Goal: Use online tool/utility: Utilize a website feature to perform a specific function

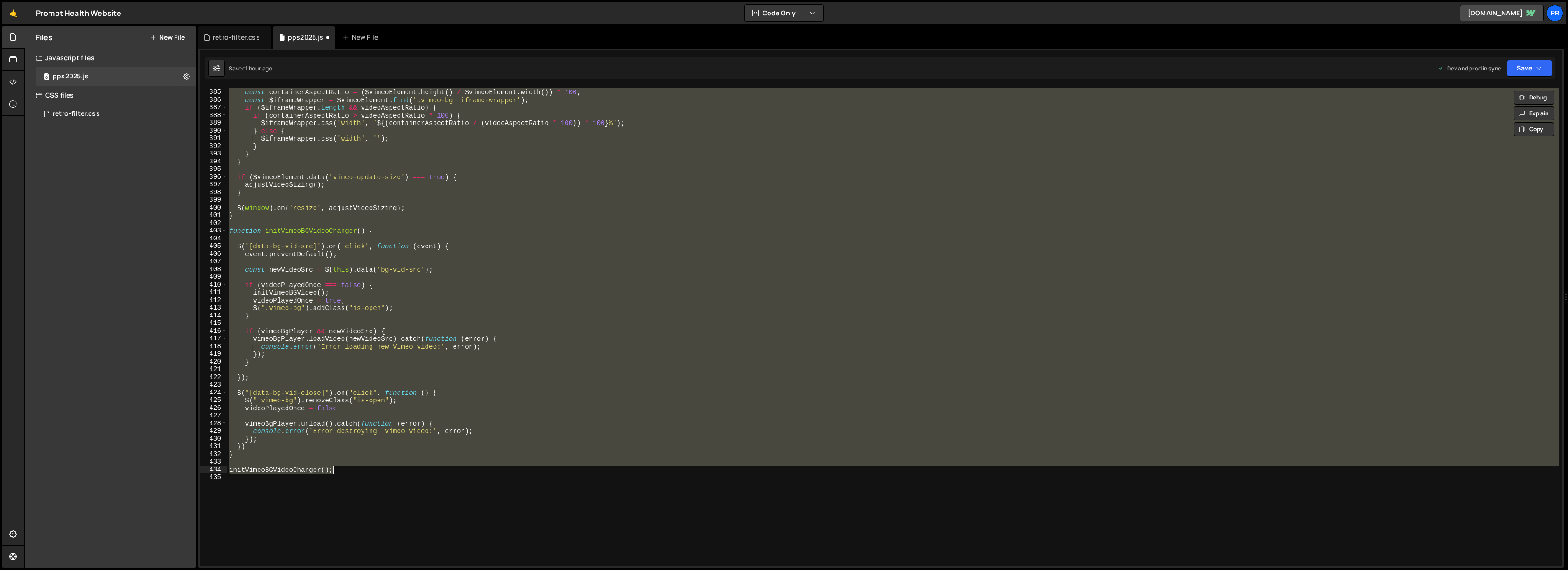
scroll to position [9812, 0]
click at [354, 224] on div "function adjustVideoSizing ( ) { const containerAspectRatio = ( $vimeoElement .…" at bounding box center [893, 327] width 1332 height 477
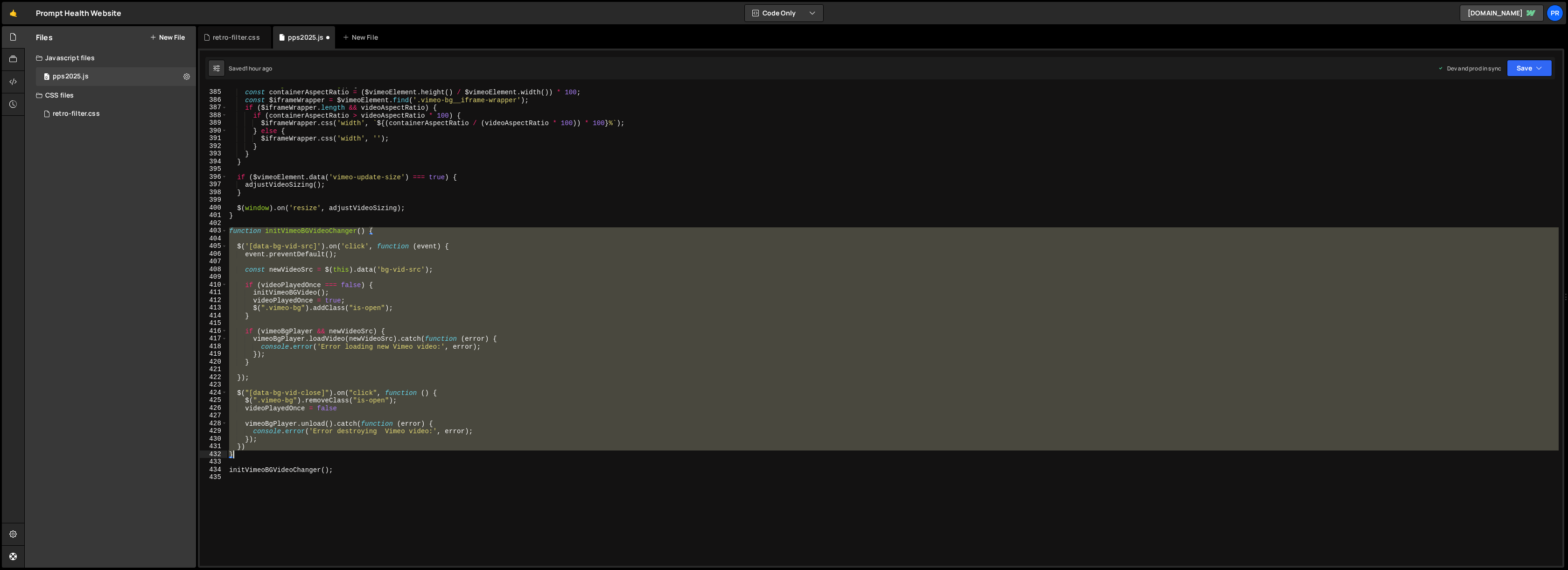
drag, startPoint x: 228, startPoint y: 230, endPoint x: 286, endPoint y: 455, distance: 232.4
click at [286, 455] on div "function adjustVideoSizing ( ) { const containerAspectRatio = ( $vimeoElement .…" at bounding box center [893, 328] width 1332 height 493
paste textarea
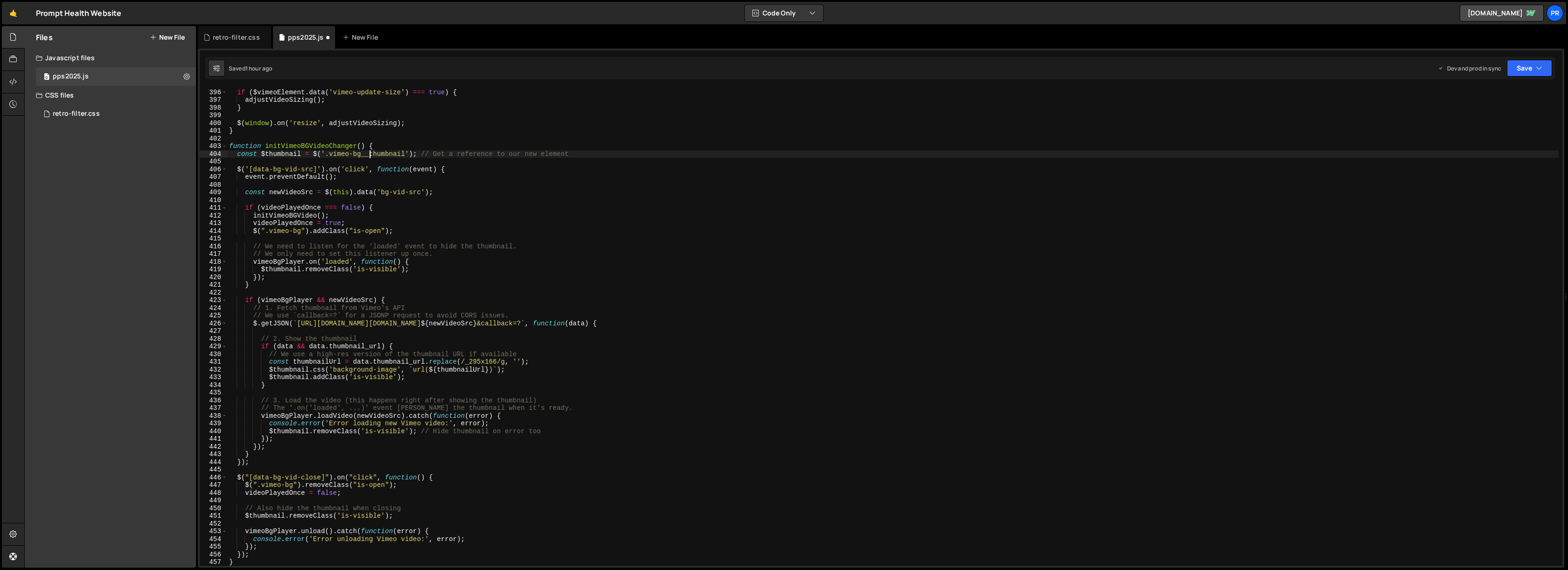
click at [368, 155] on div "if ( $vimeoElement . data ( 'vimeo-update-size' ) === true ) { adjustVideoSizin…" at bounding box center [893, 328] width 1332 height 493
click at [429, 155] on div "if ( $vimeoElement . data ( 'vimeo-update-size' ) === true ) { adjustVideoSizin…" at bounding box center [893, 328] width 1332 height 493
drag, startPoint x: 330, startPoint y: 154, endPoint x: 400, endPoint y: 154, distance: 70.0
click at [400, 154] on div "if ( $vimeoElement . data ( 'vimeo-update-size' ) === true ) { adjustVideoSizin…" at bounding box center [893, 328] width 1332 height 493
paste textarea "_placeholder"
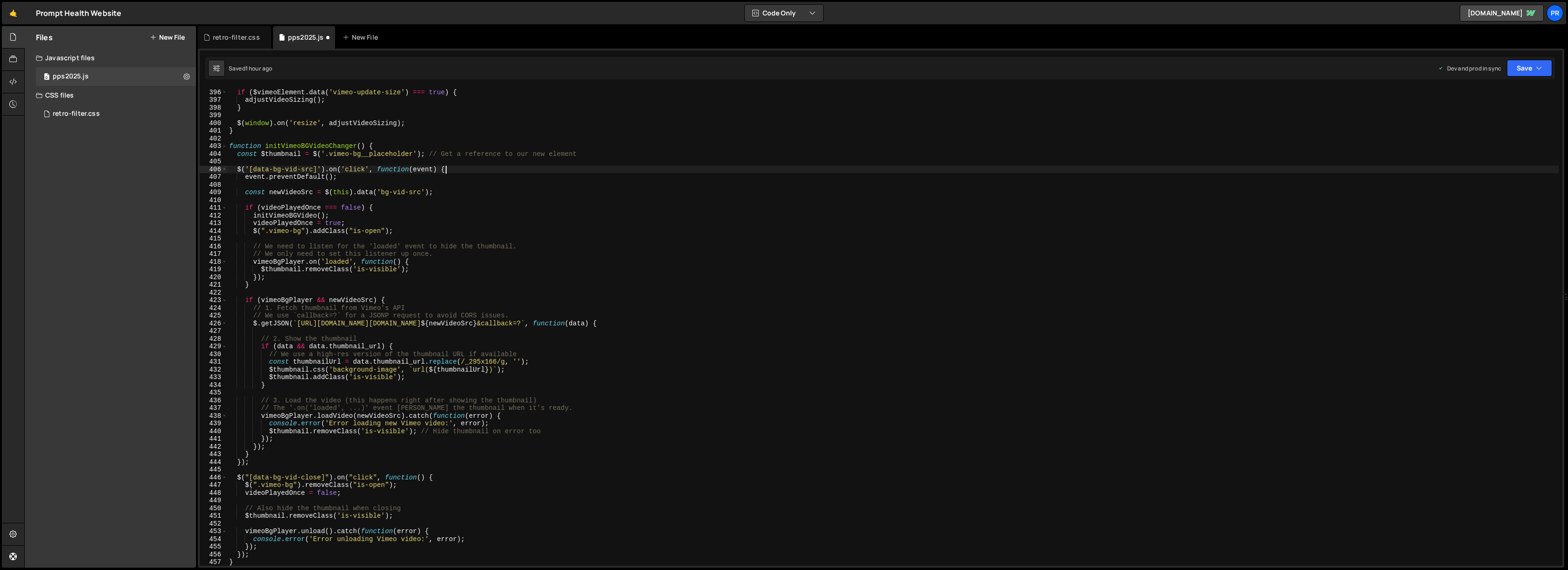
click at [519, 173] on div "if ( $vimeoElement . data ( 'vimeo-update-size' ) === true ) { adjustVideoSizin…" at bounding box center [893, 328] width 1332 height 493
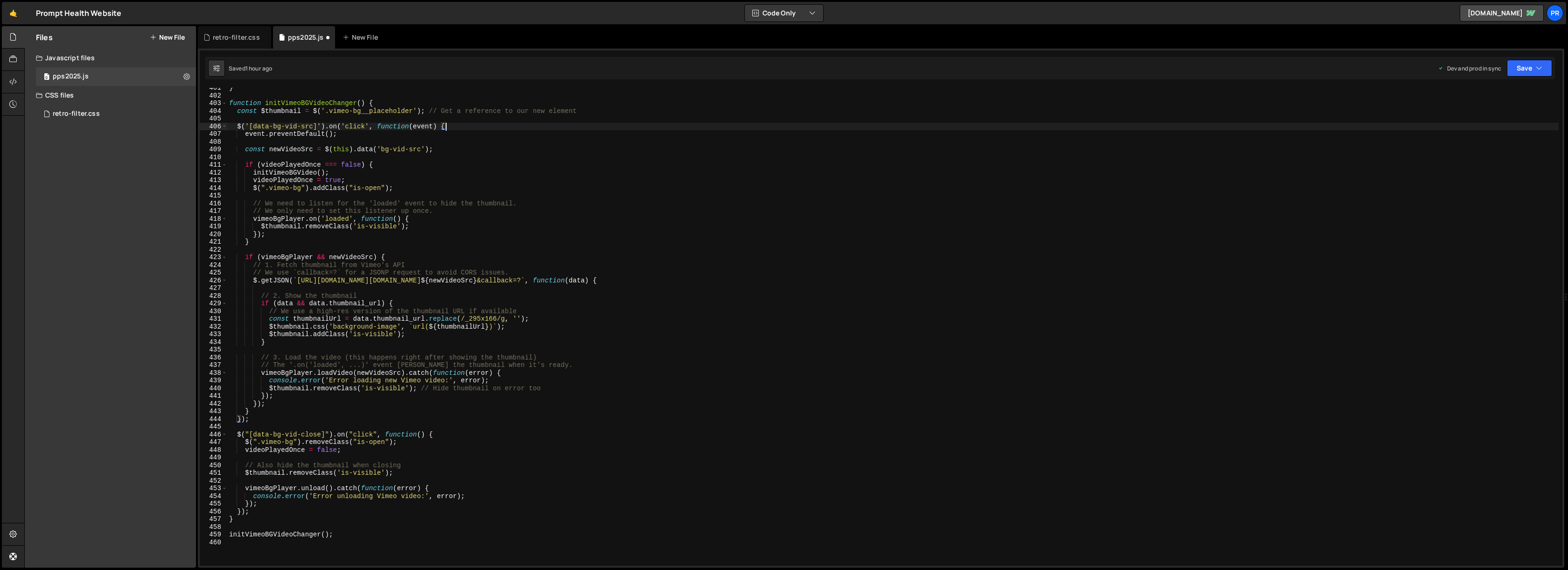
scroll to position [3083, 0]
click at [390, 299] on div "} function initVimeoBGVideoChanger ( ) { const $thumbnail = $ ( '.vimeo-bg__pla…" at bounding box center [893, 330] width 1332 height 493
click at [1537, 63] on button "Save" at bounding box center [1529, 68] width 45 height 17
click at [1497, 125] on div "Save to Production S" at bounding box center [1498, 121] width 97 height 10
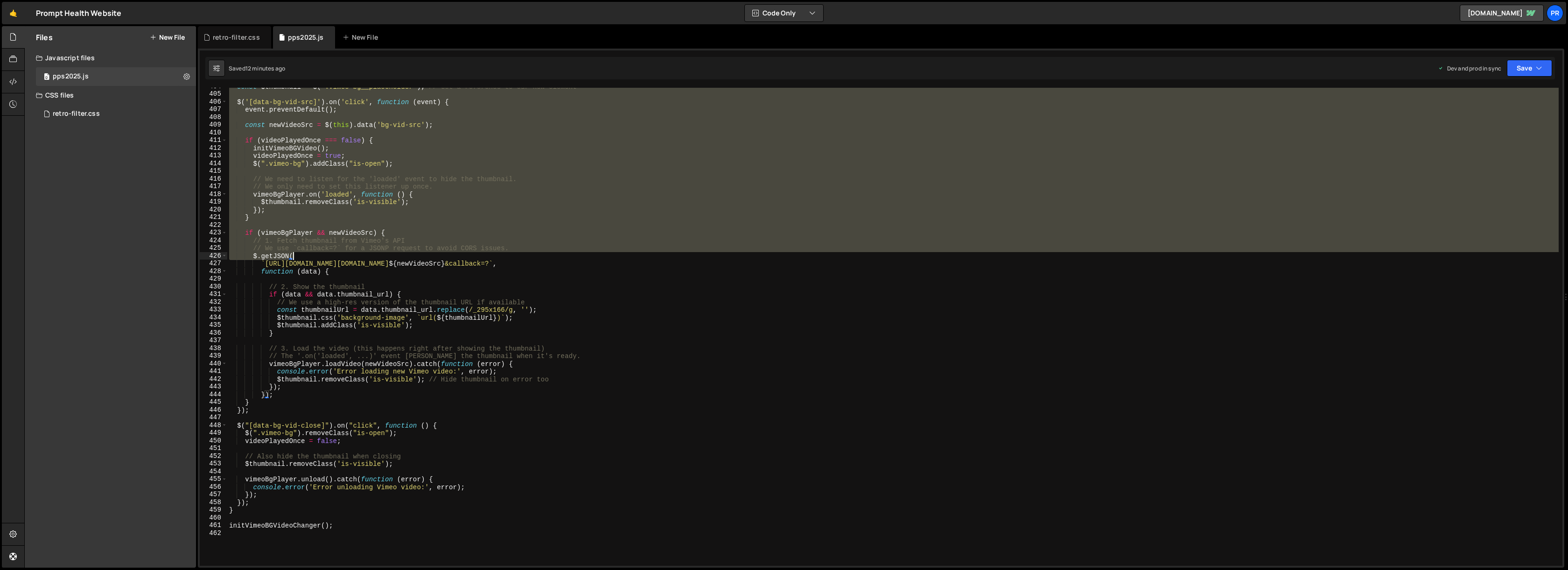
scroll to position [3223, 0]
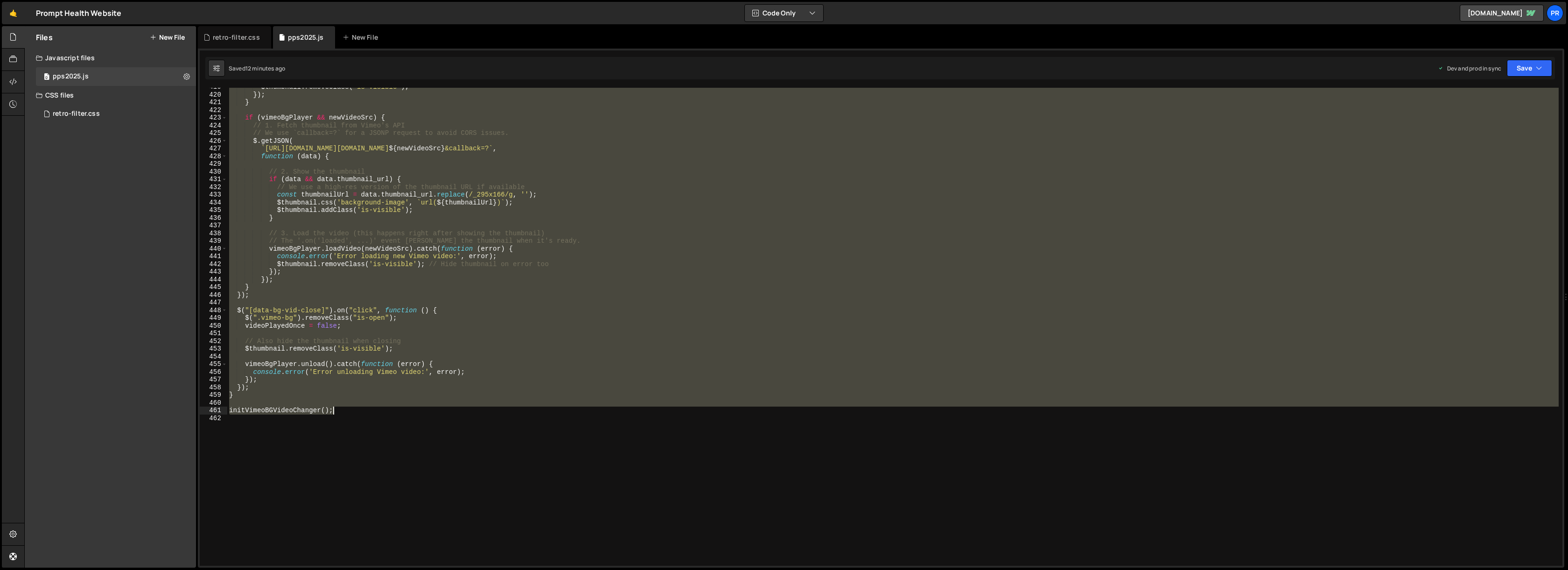
drag, startPoint x: 230, startPoint y: 241, endPoint x: 357, endPoint y: 411, distance: 212.2
click at [357, 411] on div "$thumbnail . removeClass ( 'is-visible' ) ; }) ; } if ( vimeoBgPlayer && newVid…" at bounding box center [893, 329] width 1332 height 493
type textarea "// initVimeoBGVideoChanger();"
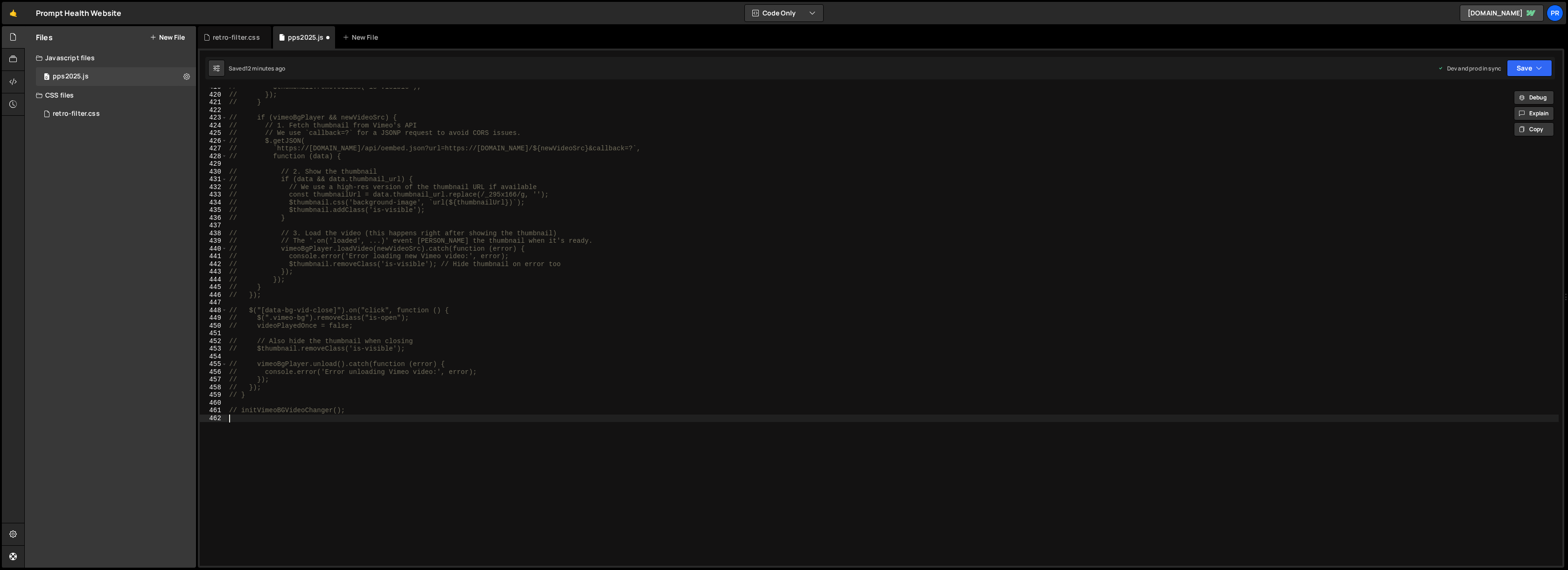
click at [374, 414] on div "// $thumbnail.removeClass('is-visible'); // }); // } // if (vimeoBgPlayer && ne…" at bounding box center [893, 329] width 1332 height 493
click at [280, 420] on div "// $thumbnail.removeClass('is-visible'); // }); // } // if (vimeoBgPlayer && ne…" at bounding box center [893, 329] width 1332 height 493
paste textarea "data-bg-vid-test""
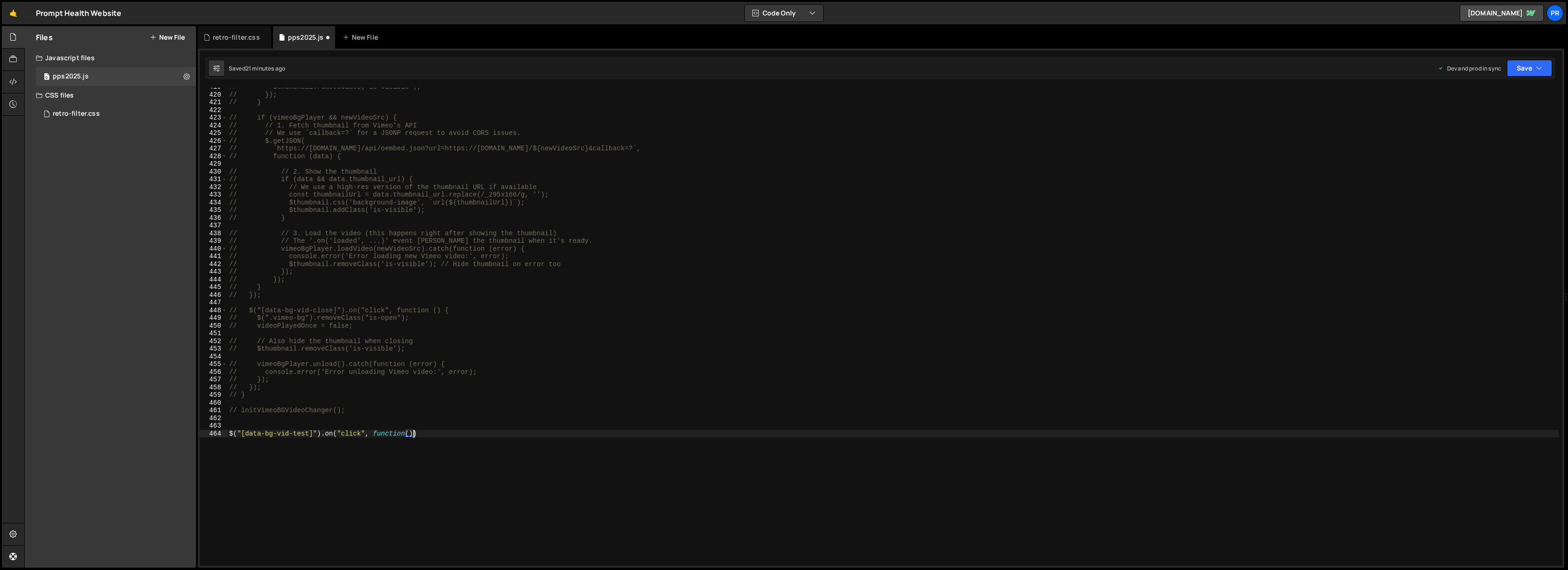
type textarea "$("[data-bg-vid-test]").on("click", function(){)"
drag, startPoint x: 245, startPoint y: 433, endPoint x: 299, endPoint y: 432, distance: 54.0
click at [299, 432] on div "// $thumbnail.removeClass('is-visible'); // }); // } // if (vimeoBgPlayer && ne…" at bounding box center [893, 329] width 1332 height 493
click at [308, 433] on div "// $thumbnail.removeClass('is-visible'); // }); // } // if (vimeoBgPlayer && ne…" at bounding box center [893, 329] width 1332 height 493
drag, startPoint x: 309, startPoint y: 433, endPoint x: 270, endPoint y: 434, distance: 39.0
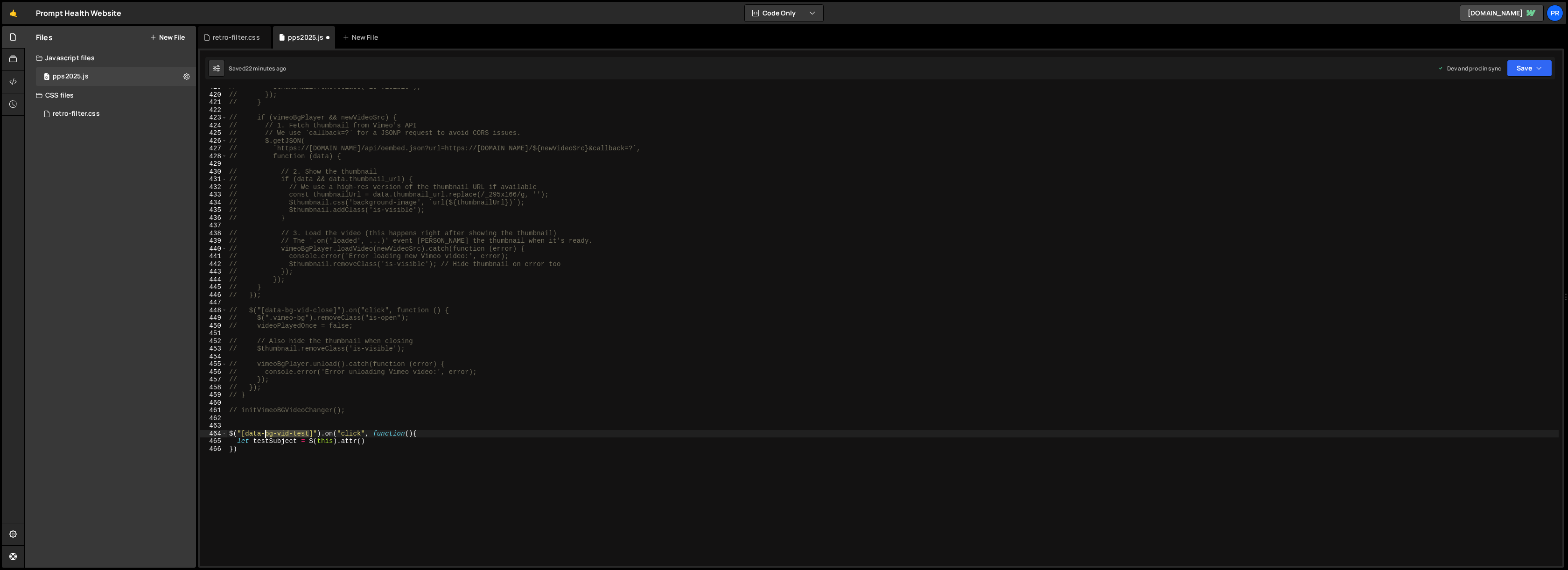
click at [265, 432] on div "// $thumbnail.removeClass('is-visible'); // }); // } // if (vimeoBgPlayer && ne…" at bounding box center [893, 329] width 1332 height 493
click at [359, 440] on div "// $thumbnail.removeClass('is-visible'); // }); // } // if (vimeoBgPlayer && ne…" at bounding box center [893, 329] width 1332 height 493
click at [360, 440] on div "// $thumbnail.removeClass('is-visible'); // }); // } // if (vimeoBgPlayer && ne…" at bounding box center [893, 329] width 1332 height 493
paste textarea "bg-vid-test"
click at [351, 440] on div "// $thumbnail.removeClass('is-visible'); // }); // } // if (vimeoBgPlayer && ne…" at bounding box center [893, 329] width 1332 height 493
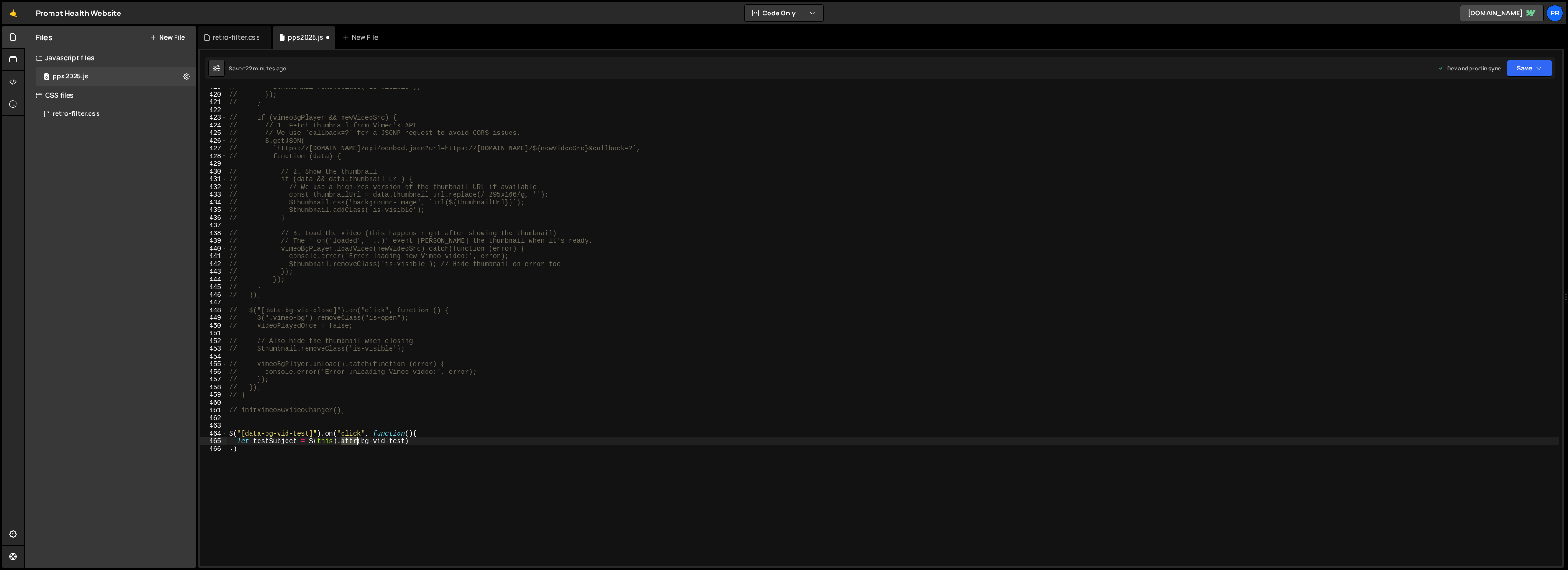
click at [351, 440] on div "// $thumbnail.removeClass('is-visible'); // }); // } // if (vimeoBgPlayer && ne…" at bounding box center [893, 329] width 1332 height 493
click at [372, 435] on div "// $thumbnail.removeClass('is-visible'); // }); // } // if (vimeoBgPlayer && ne…" at bounding box center [893, 329] width 1332 height 493
drag, startPoint x: 362, startPoint y: 440, endPoint x: 405, endPoint y: 440, distance: 43.0
click at [405, 440] on div "// $thumbnail.removeClass('is-visible'); // }); // } // if (vimeoBgPlayer && ne…" at bounding box center [893, 329] width 1332 height 493
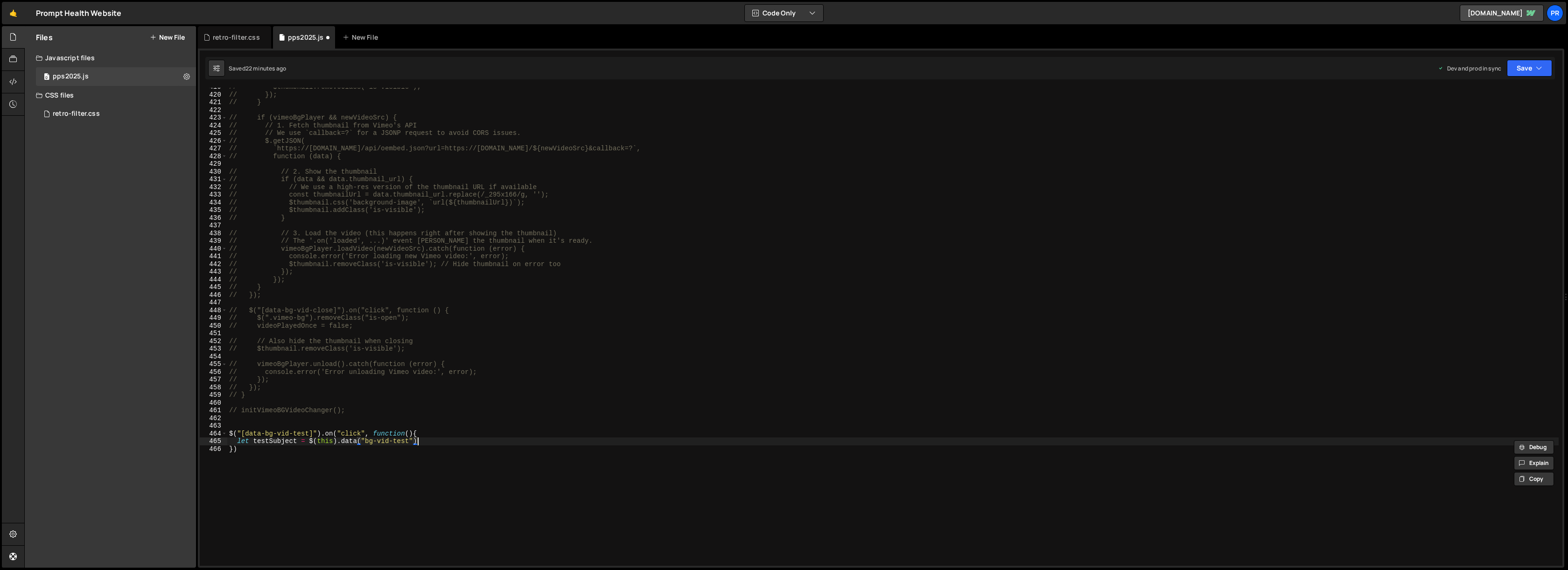
type textarea "let testSubject = $(this).data("bg-vid-test");"
type textarea "let vidId = $(`${testSubject}-vid`);"
click at [265, 470] on div "// $thumbnail.removeClass('is-visible'); // }); // } // if (vimeoBgPlayer && ne…" at bounding box center [893, 329] width 1332 height 493
paste textarea "vimeo-bg-test"
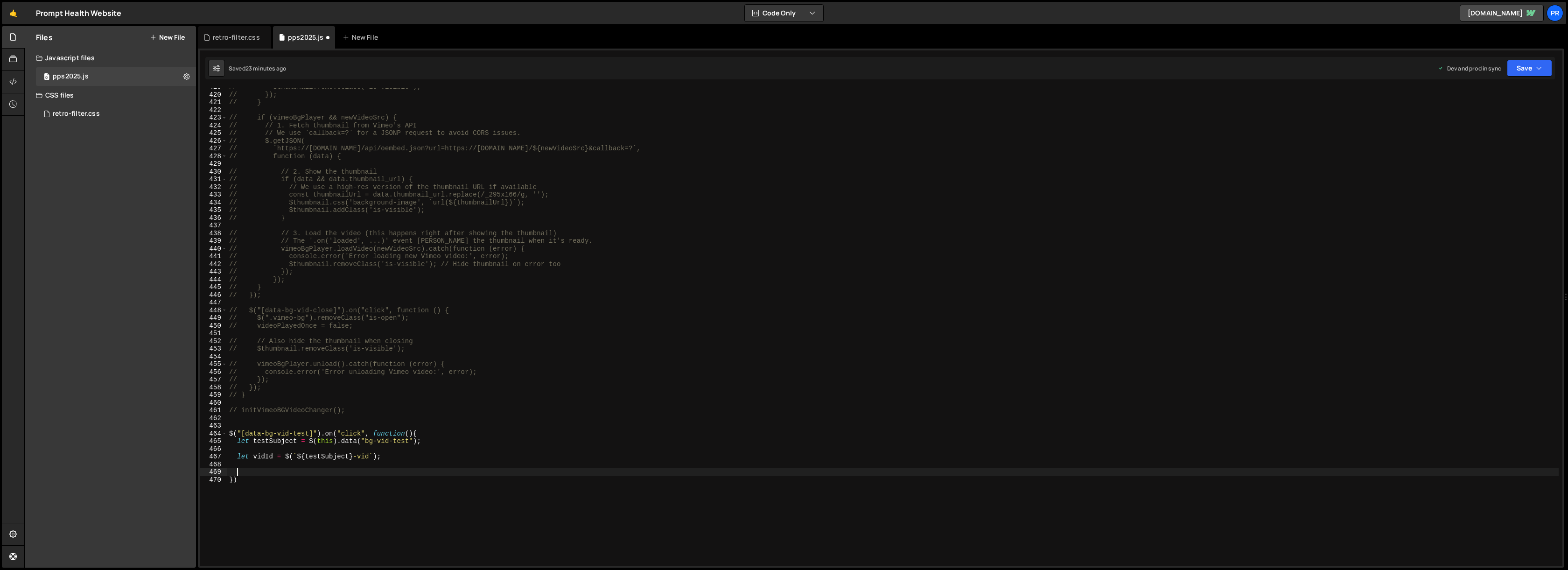
type textarea "vimeo-bg-test"
paste textarea "vimeo-bg-test""
type textarea "$(".vimeo-bg-test").removeClass("is-open");"
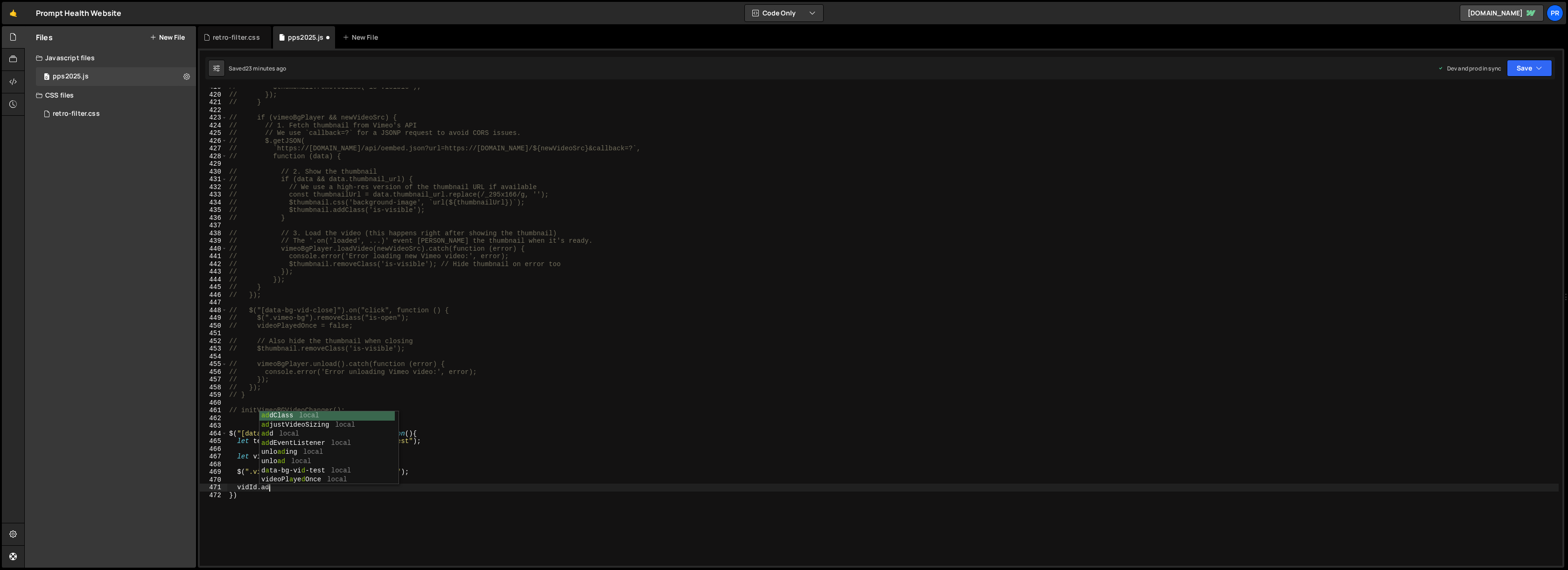
scroll to position [0, 3]
drag, startPoint x: 363, startPoint y: 470, endPoint x: 406, endPoint y: 469, distance: 43.0
click at [406, 469] on div "// $thumbnail.removeClass('is-visible'); // }); // } // if (vimeoBgPlayer && ne…" at bounding box center [893, 329] width 1332 height 493
drag, startPoint x: 304, startPoint y: 488, endPoint x: 319, endPoint y: 490, distance: 15.1
click at [304, 488] on div "// $thumbnail.removeClass('is-visible'); // }); // } // if (vimeoBgPlayer && ne…" at bounding box center [893, 329] width 1332 height 493
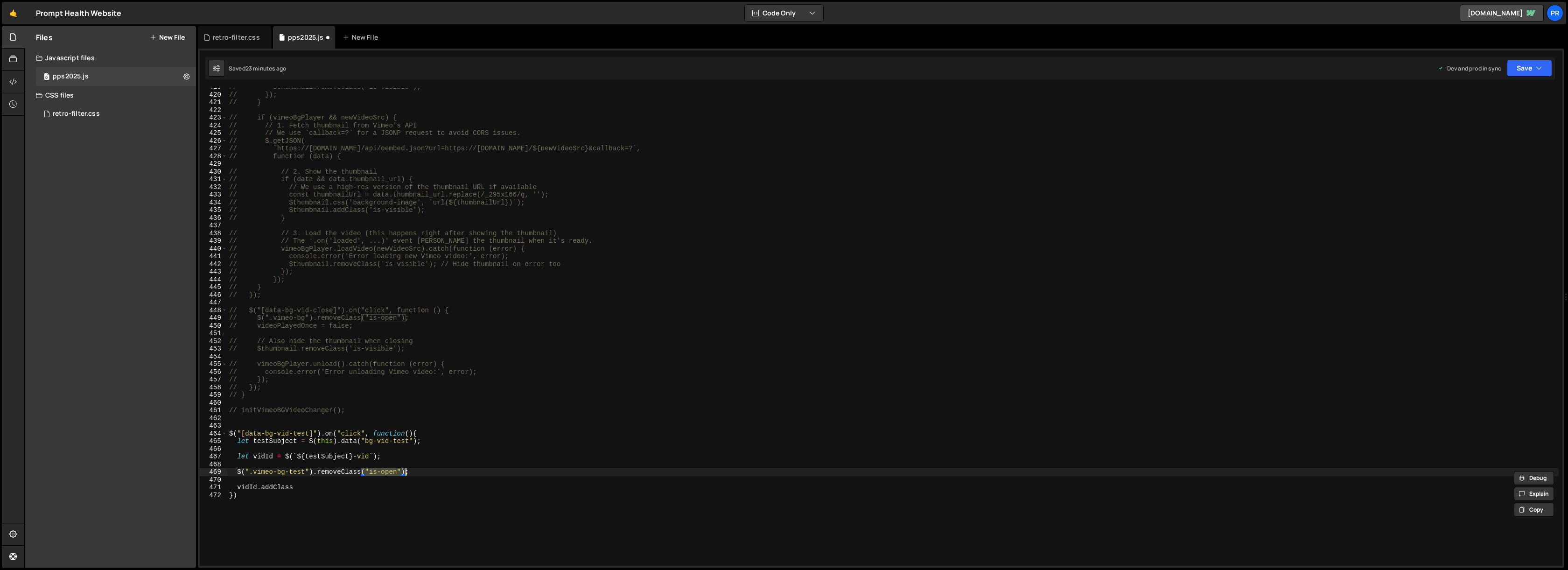
paste textarea "("is-open")"
click at [435, 472] on div "// $thumbnail.removeClass('is-visible'); // }); // } // if (vimeoBgPlayer && ne…" at bounding box center [893, 329] width 1332 height 493
click at [425, 456] on div "// $thumbnail.removeClass('is-visible'); // }); // } // if (vimeoBgPlayer && ne…" at bounding box center [893, 329] width 1332 height 493
type textarea "let vidId = $(`${testSubject}-vid`);"
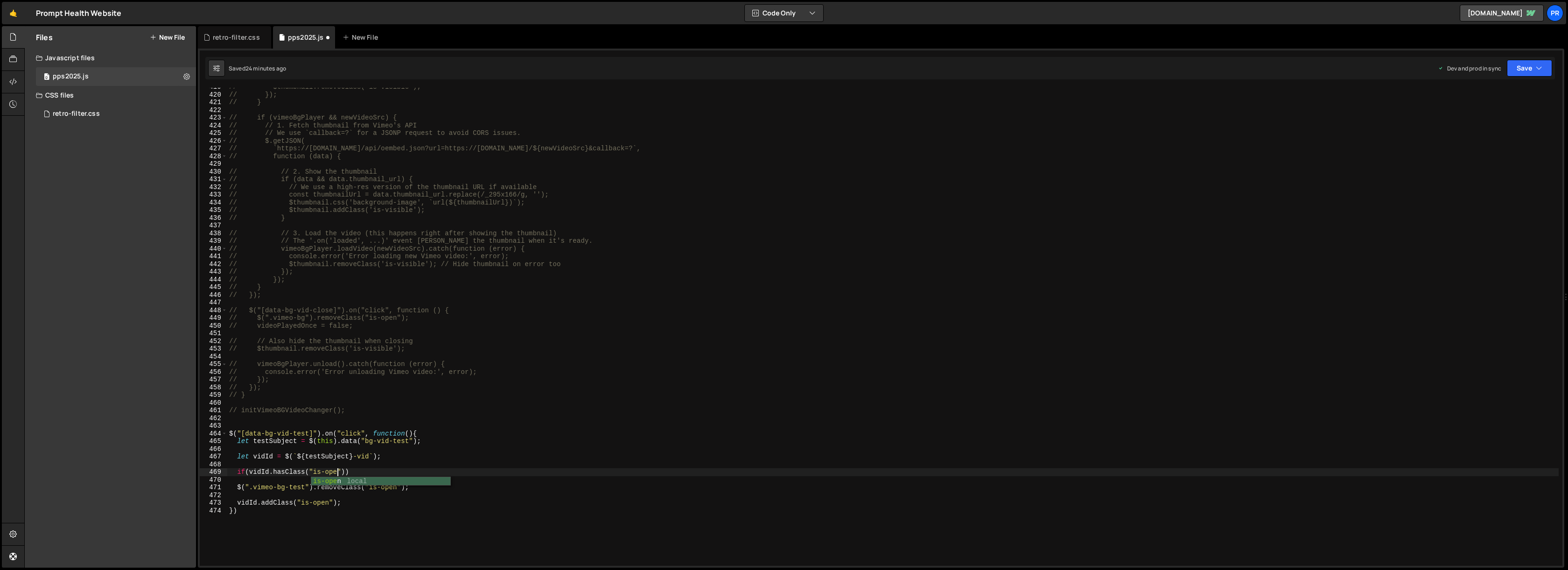
scroll to position [0, 7]
type textarea "if(vidId.hasClass("is-open")){"
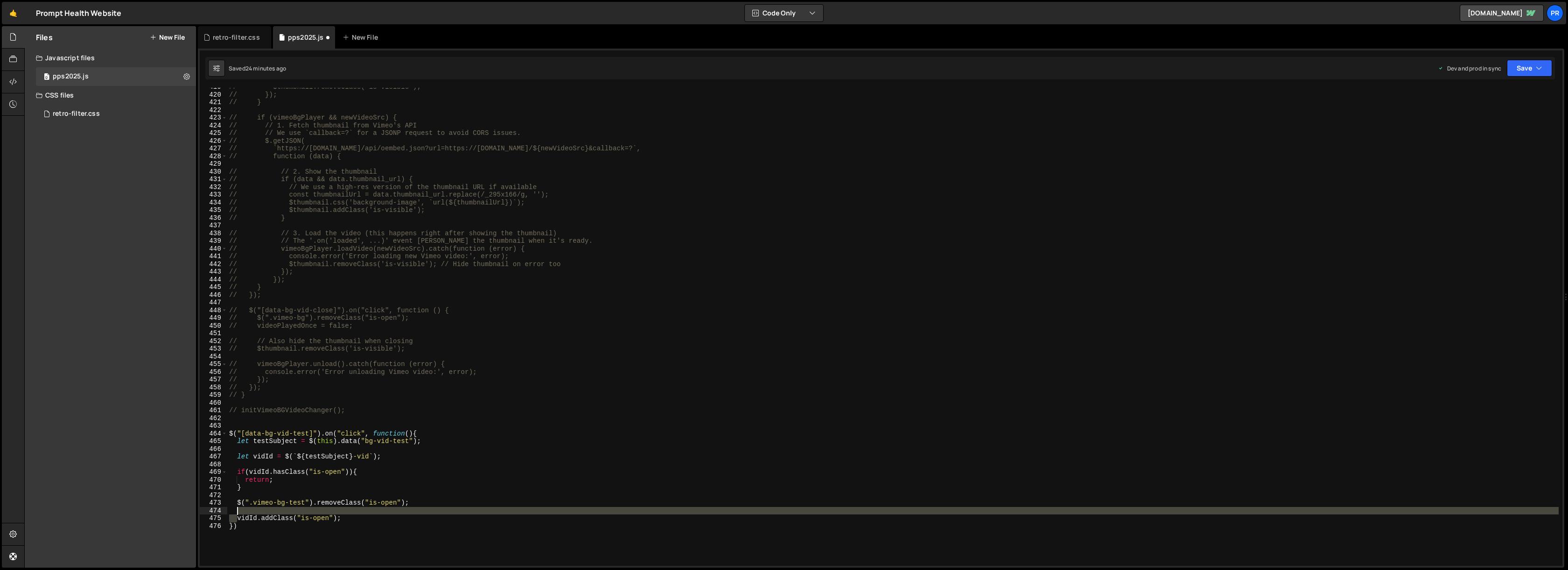
drag, startPoint x: 236, startPoint y: 516, endPoint x: 239, endPoint y: 511, distance: 5.8
click at [239, 511] on div "// $thumbnail.removeClass('is-visible'); // }); // } // if (vimeoBgPlayer && ne…" at bounding box center [893, 329] width 1332 height 493
type textarea "vidId.addClass("is-open");"
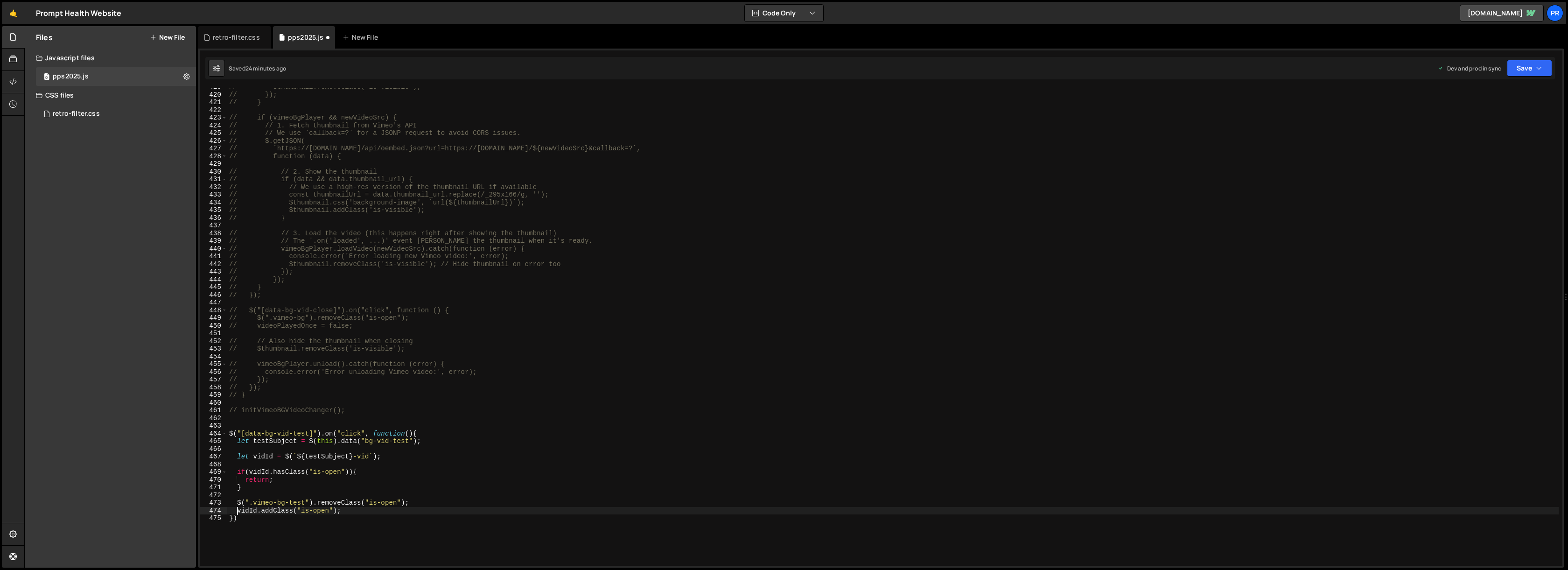
click at [353, 509] on div "// $thumbnail.removeClass('is-visible'); // }); // } // if (vimeoBgPlayer && ne…" at bounding box center [893, 329] width 1332 height 493
click at [1533, 70] on button "Save" at bounding box center [1529, 68] width 45 height 17
click at [1501, 130] on div "24 minutes ago" at bounding box center [1485, 131] width 40 height 8
click at [1542, 62] on button "Save" at bounding box center [1529, 68] width 45 height 17
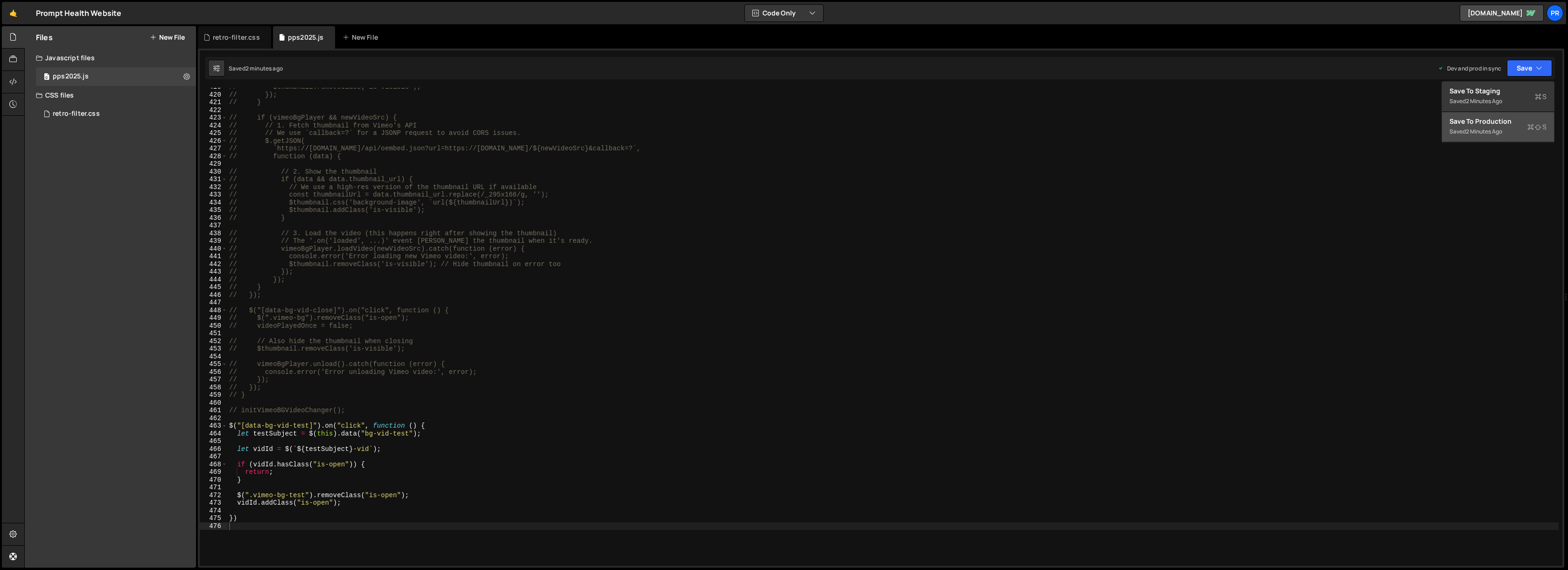
type textarea "let vidId = $(`${testSubject}-vid`);"
click at [397, 448] on div "// $thumbnail.removeClass('is-visible'); // }); // } // if (vimeoBgPlayer && ne…" at bounding box center [893, 329] width 1332 height 493
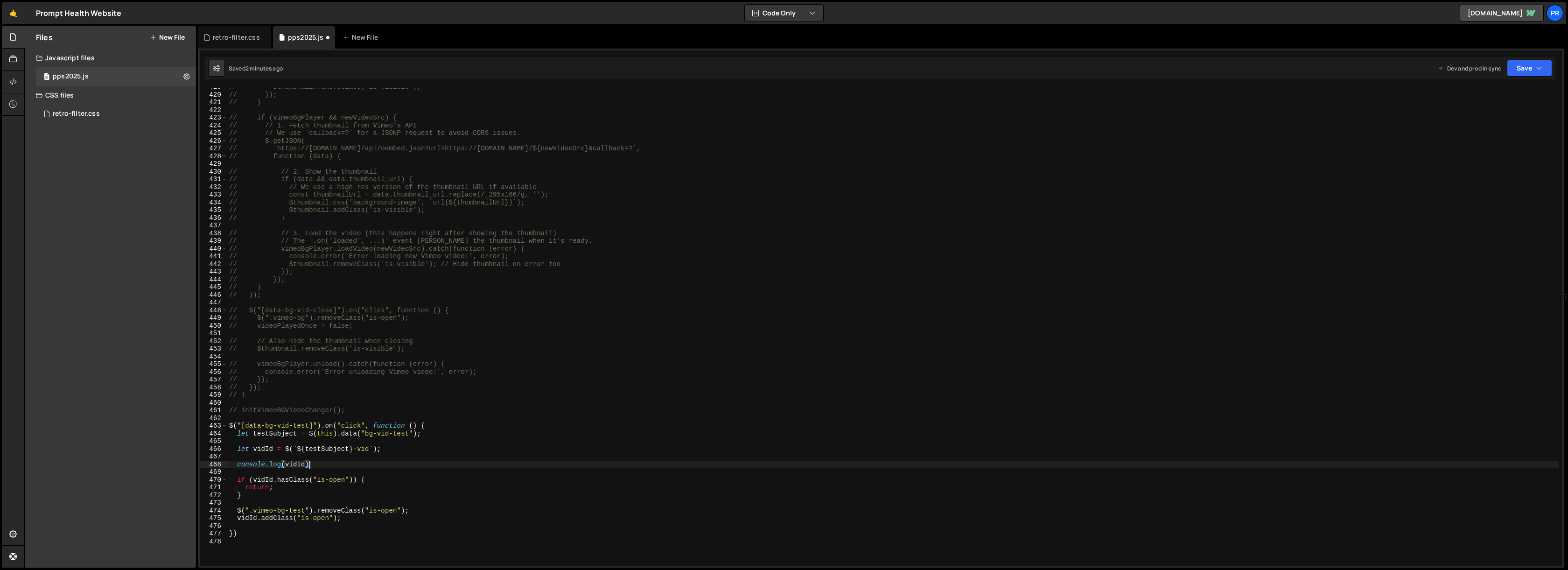
scroll to position [0, 5]
click at [1531, 79] on div "1 Type cmd + s to save your Javascript file. הההההההההההההההההההההההההההההההההה…" at bounding box center [881, 307] width 1367 height 519
drag, startPoint x: 1527, startPoint y: 70, endPoint x: 1521, endPoint y: 90, distance: 20.9
click at [1527, 70] on button "Save" at bounding box center [1529, 68] width 45 height 17
click at [1503, 112] on button "Save to Staging S Saved 2 minutes ago" at bounding box center [1497, 97] width 112 height 30
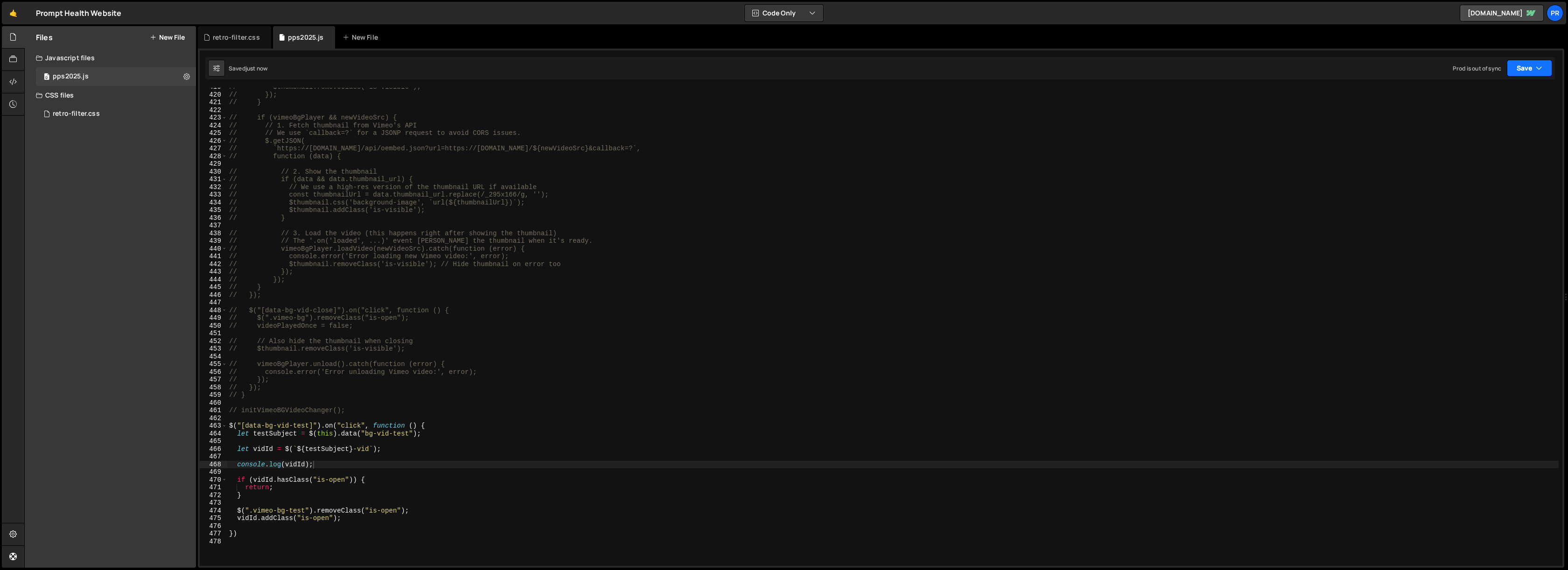
click at [1533, 62] on button "Save" at bounding box center [1529, 68] width 45 height 17
click at [1502, 119] on div "Save to Production S" at bounding box center [1498, 121] width 97 height 10
click at [392, 447] on div "// $thumbnail.removeClass('is-visible'); // }); // } // if (vimeoBgPlayer && ne…" at bounding box center [893, 329] width 1332 height 493
drag, startPoint x: 235, startPoint y: 508, endPoint x: 313, endPoint y: 508, distance: 78.0
click at [313, 508] on div "// $thumbnail.removeClass('is-visible'); // }); // } // if (vimeoBgPlayer && ne…" at bounding box center [893, 329] width 1332 height 493
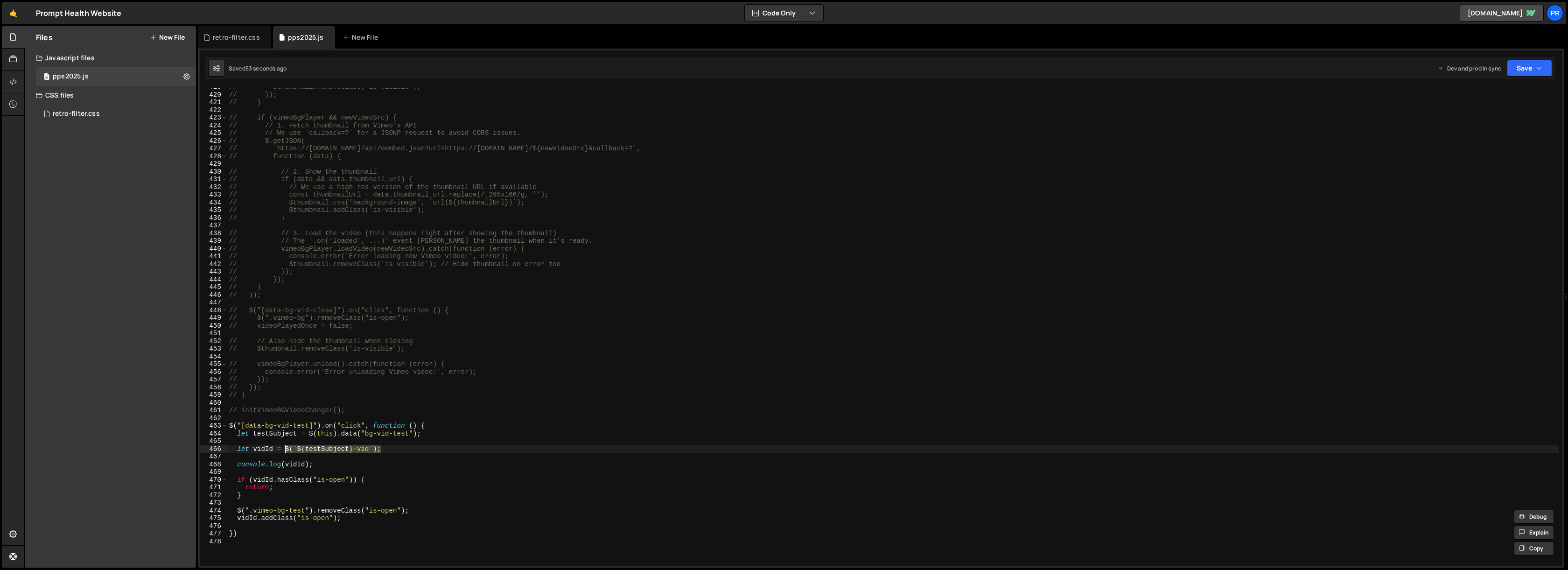
drag, startPoint x: 393, startPoint y: 448, endPoint x: 286, endPoint y: 447, distance: 107.0
click at [286, 447] on div "// $thumbnail.removeClass('is-visible'); // }); // } // if (vimeoBgPlayer && ne…" at bounding box center [893, 329] width 1332 height 493
paste textarea "".vimeo-bg-test")"
click at [412, 393] on div "// $thumbnail.removeClass('is-visible'); // }); // } // if (vimeoBgPlayer && ne…" at bounding box center [893, 329] width 1332 height 493
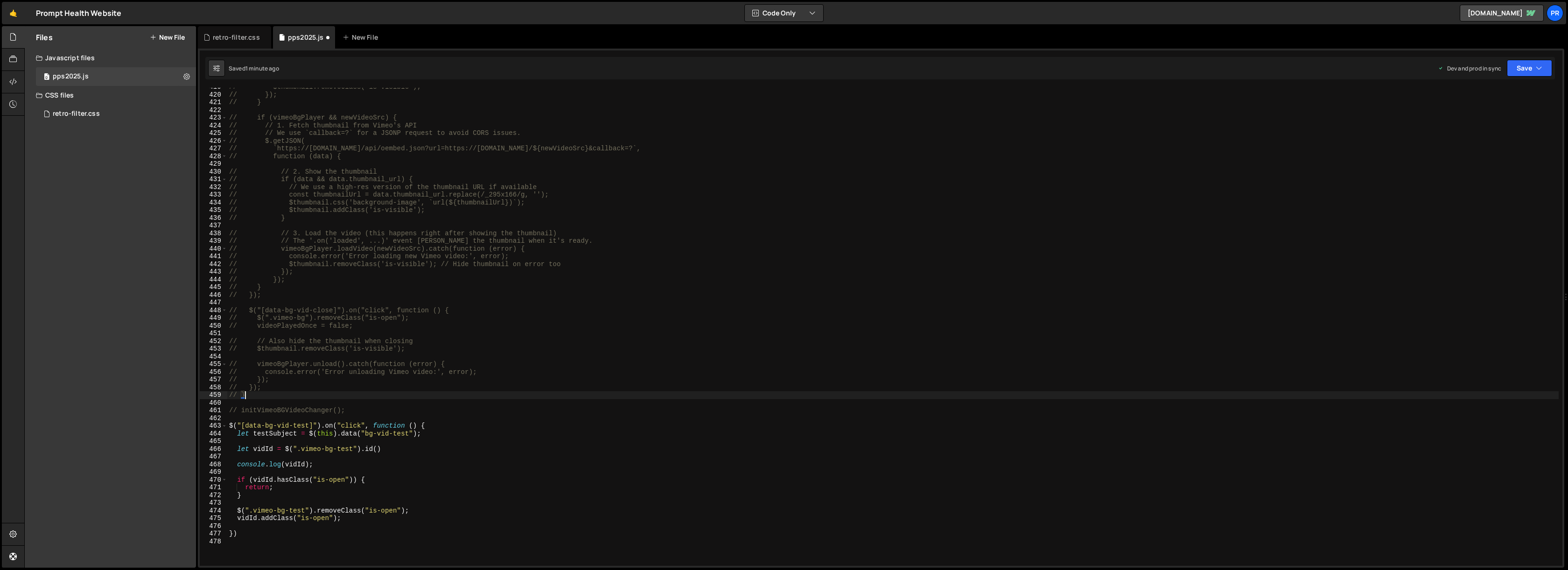
scroll to position [0, 1]
click at [295, 448] on div "// $thumbnail.removeClass('is-visible'); // }); // } // if (vimeoBgPlayer && ne…" at bounding box center [893, 327] width 1332 height 477
type textarea "let vidId = $(`#${testSubject}-vid`);"
click at [1541, 73] on button "Save" at bounding box center [1529, 68] width 45 height 17
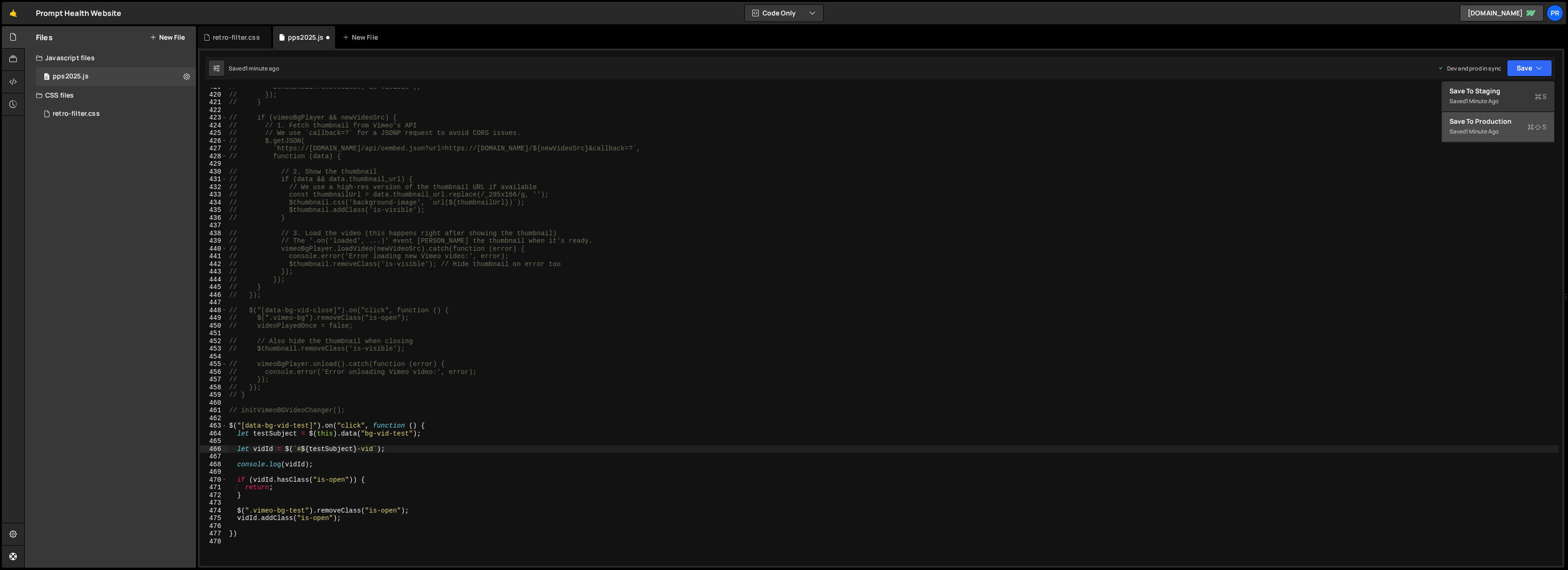
click at [1512, 115] on button "Save to Production S Saved 1 minute ago" at bounding box center [1497, 127] width 112 height 30
